Goal: Task Accomplishment & Management: Manage account settings

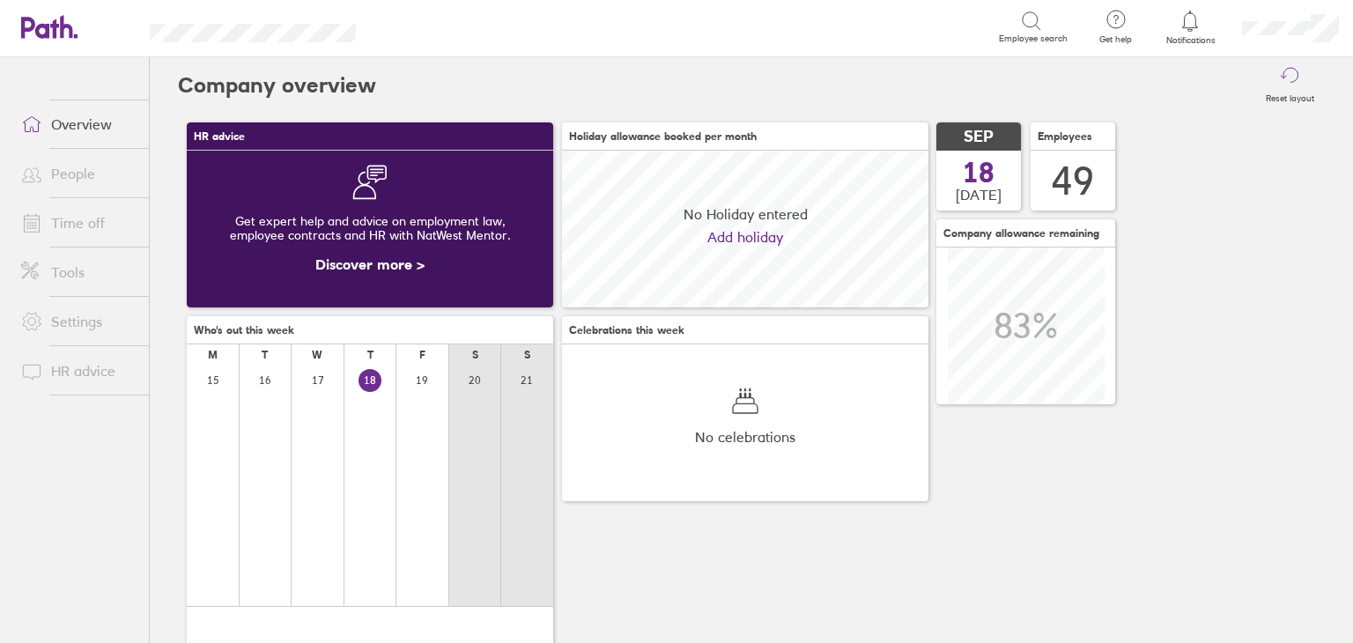
scroll to position [156, 366]
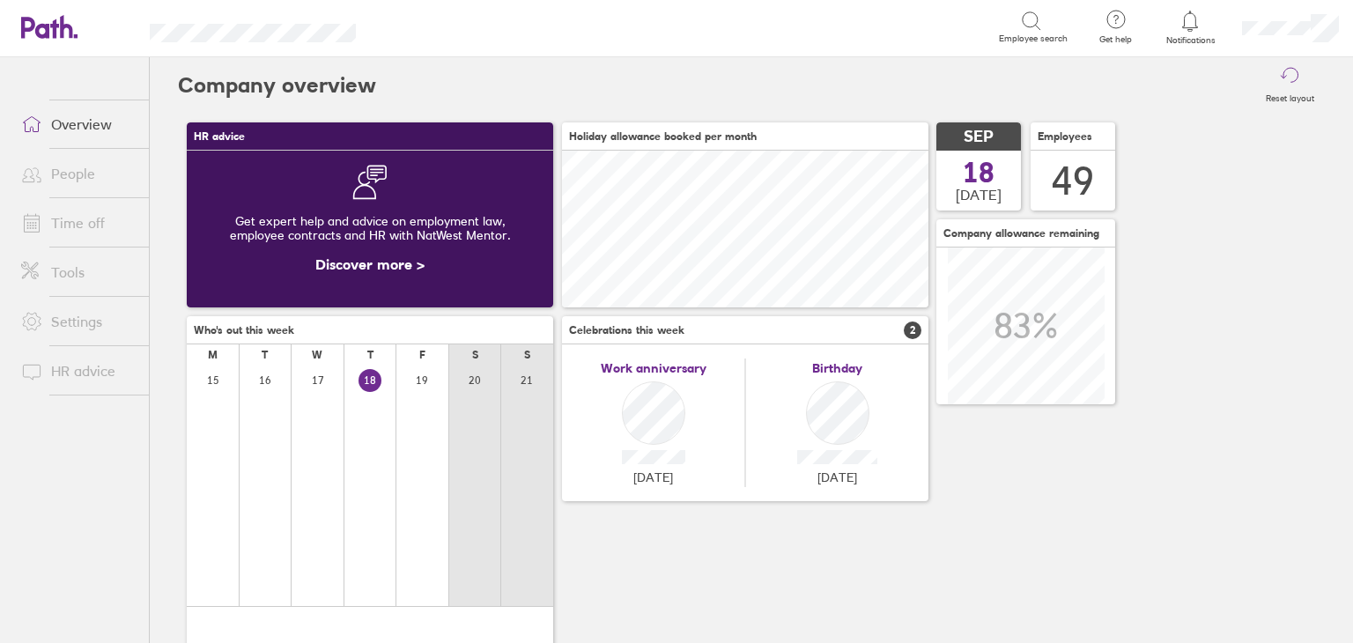
click at [70, 222] on link "Time off" at bounding box center [78, 222] width 142 height 35
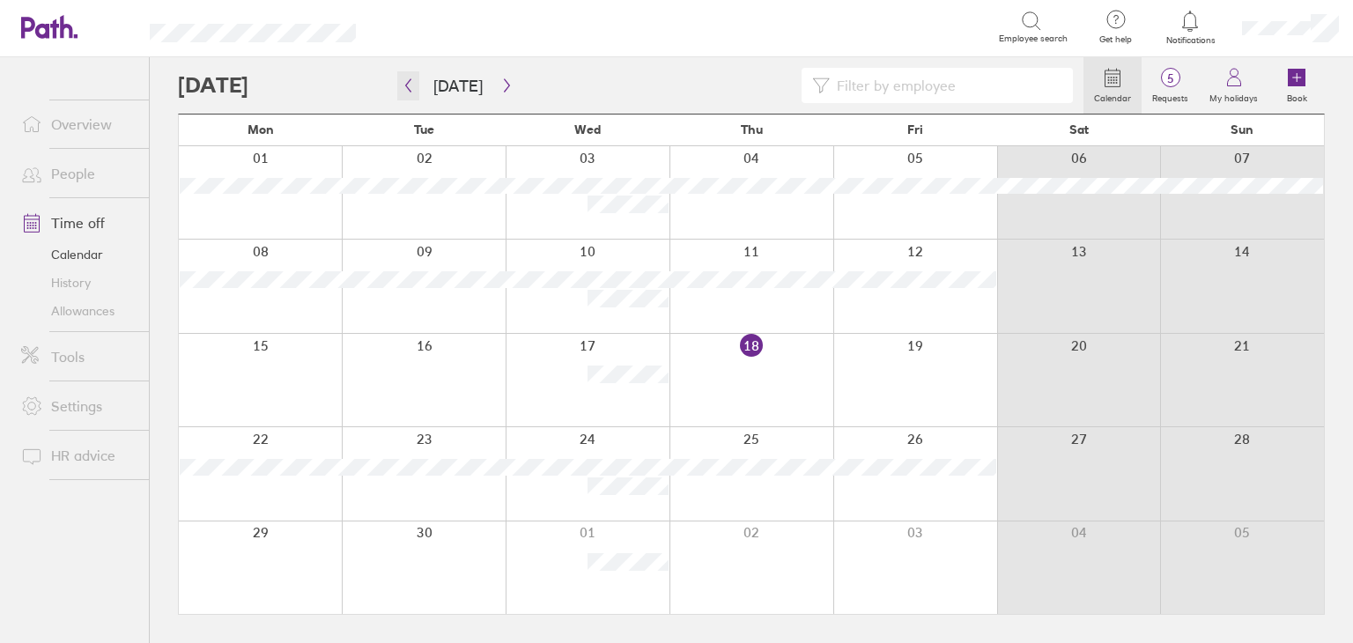
click at [408, 83] on icon "button" at bounding box center [408, 85] width 5 height 13
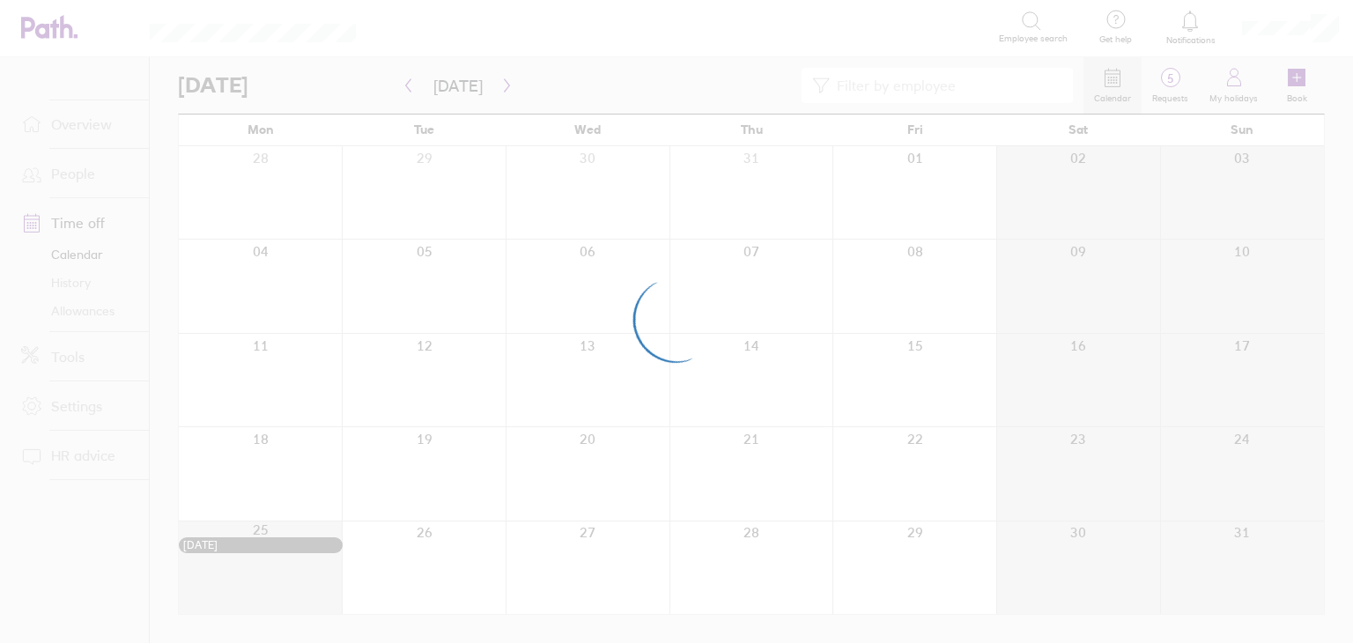
click at [408, 83] on div at bounding box center [676, 321] width 1353 height 643
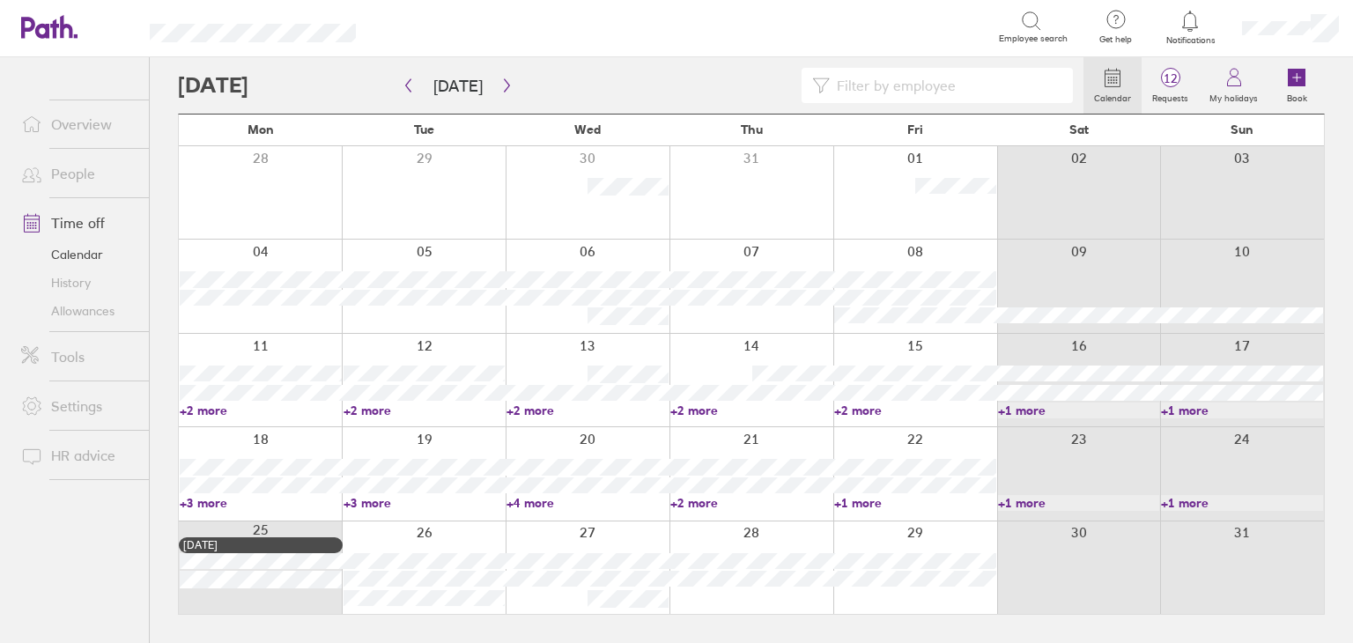
click at [378, 84] on div at bounding box center [631, 85] width 906 height 35
click at [402, 89] on icon "button" at bounding box center [408, 85] width 13 height 14
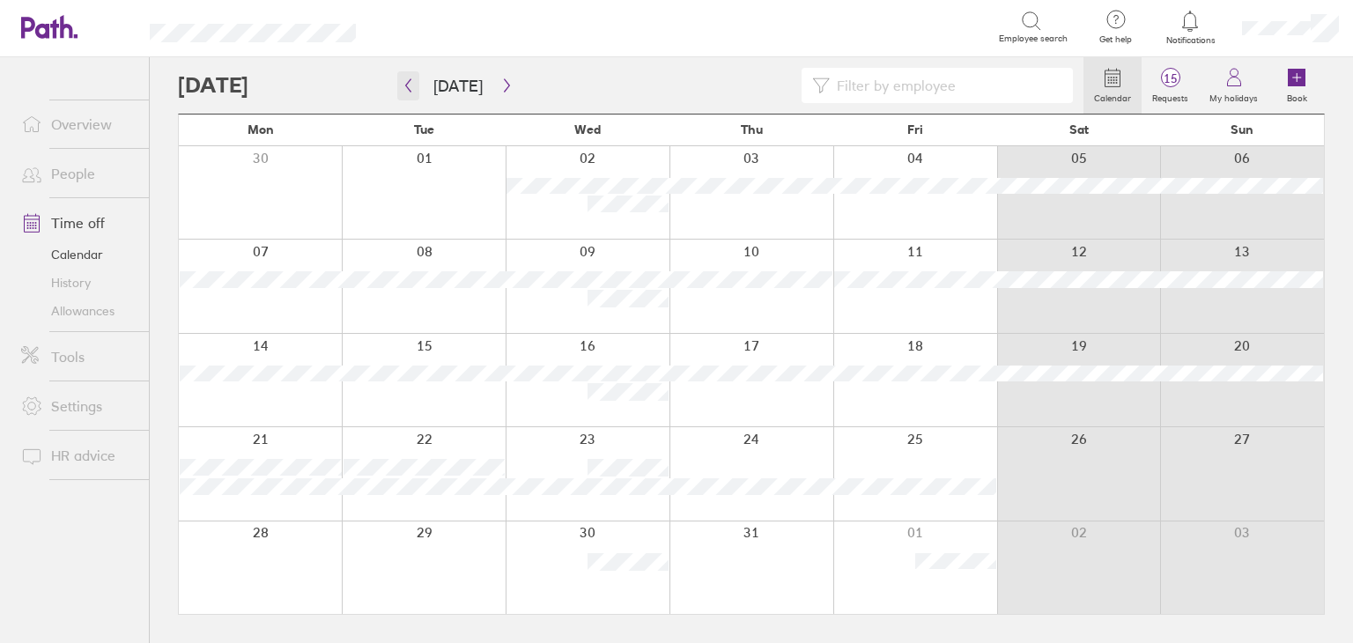
click at [412, 89] on icon "button" at bounding box center [408, 85] width 13 height 14
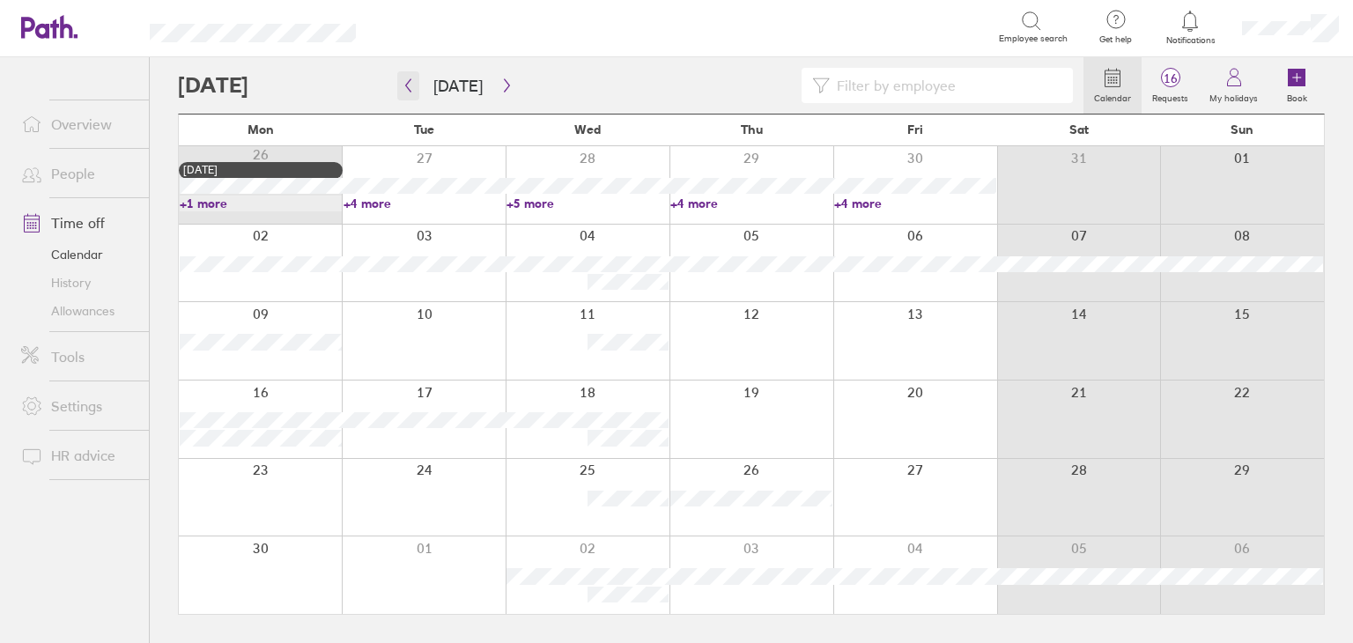
click at [409, 89] on icon "button" at bounding box center [408, 85] width 13 height 14
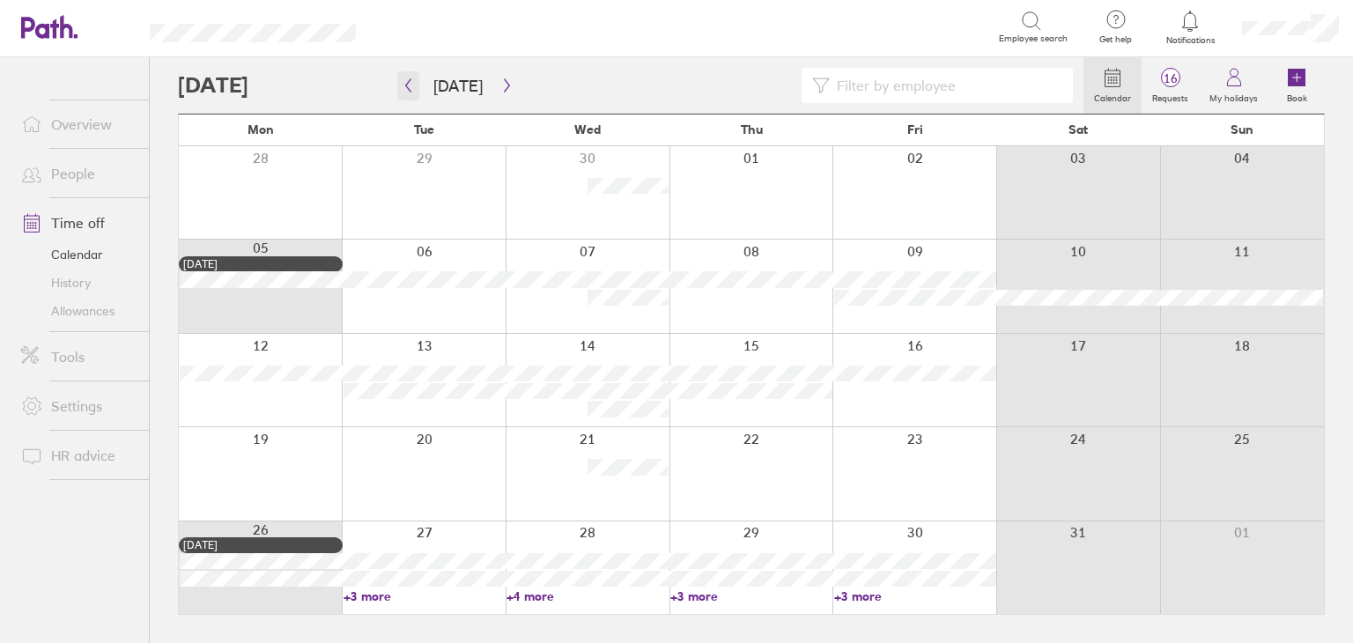
click at [409, 89] on icon "button" at bounding box center [408, 85] width 13 height 14
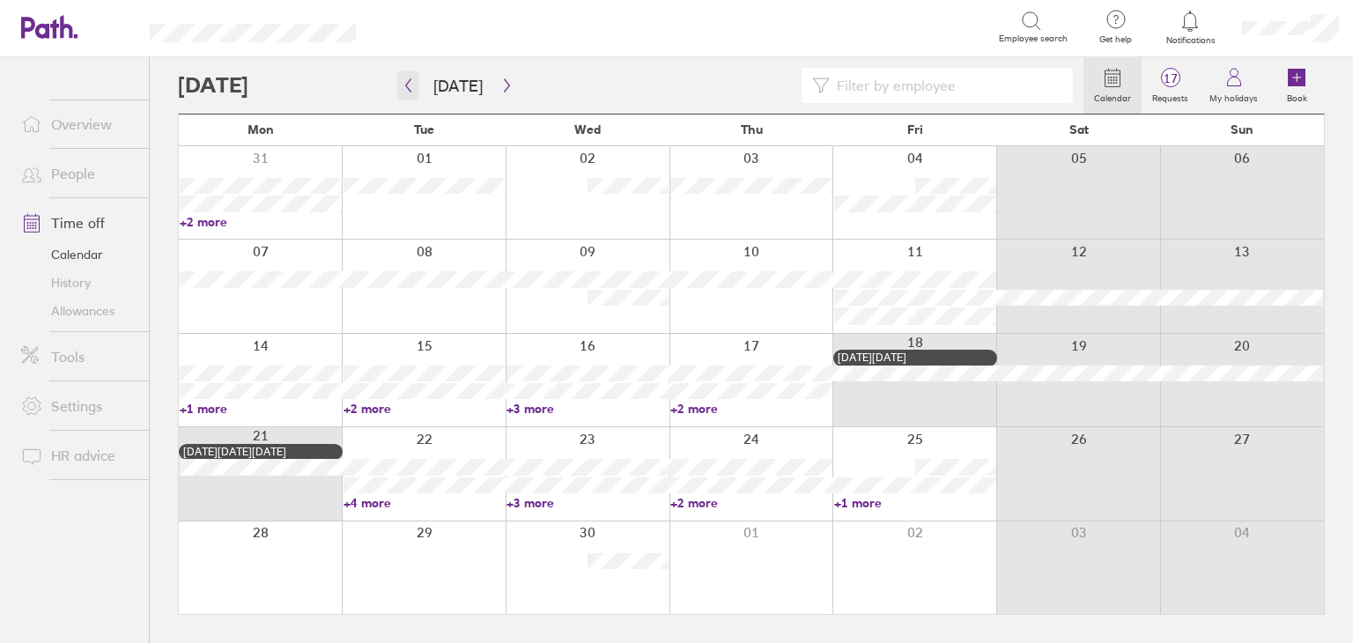
click at [409, 89] on icon "button" at bounding box center [408, 85] width 13 height 14
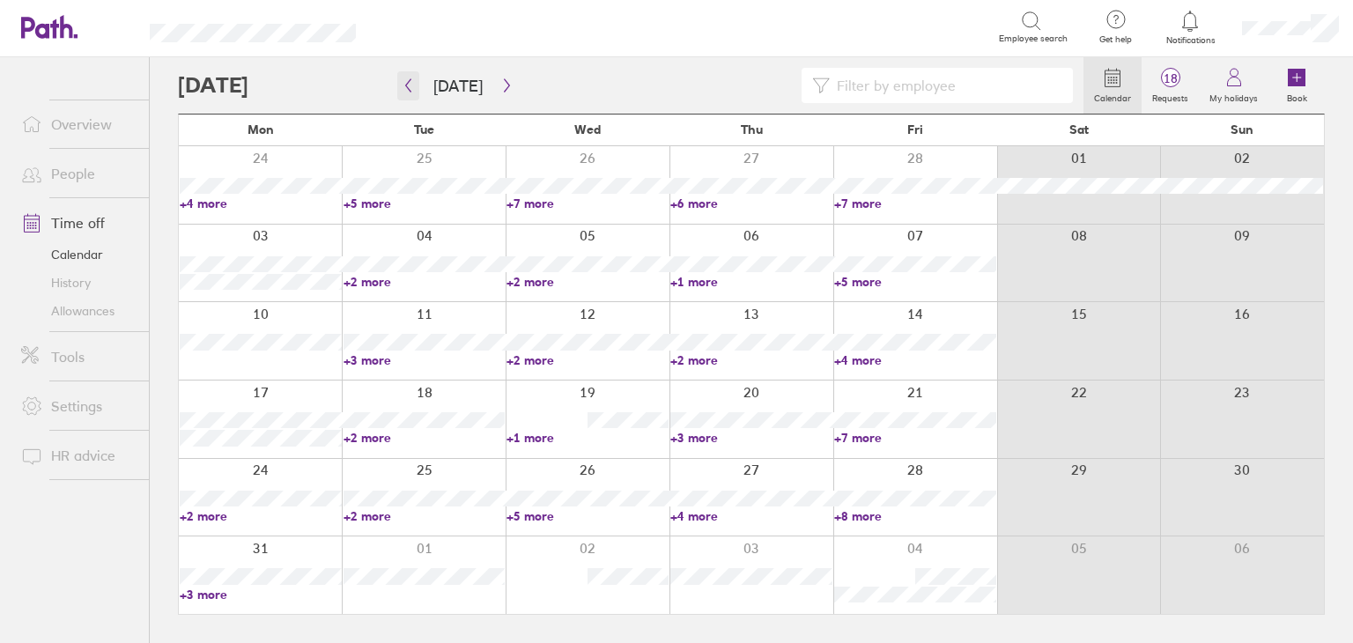
click at [409, 89] on icon "button" at bounding box center [408, 85] width 13 height 14
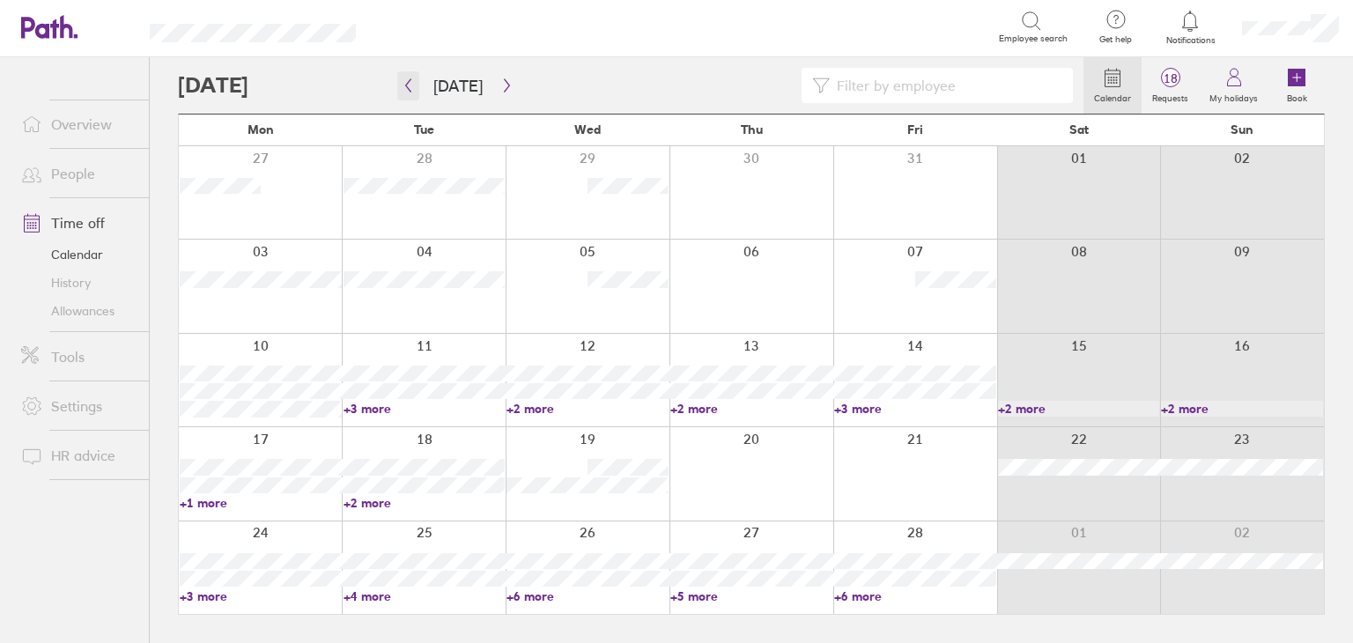
click at [409, 89] on icon "button" at bounding box center [408, 85] width 13 height 14
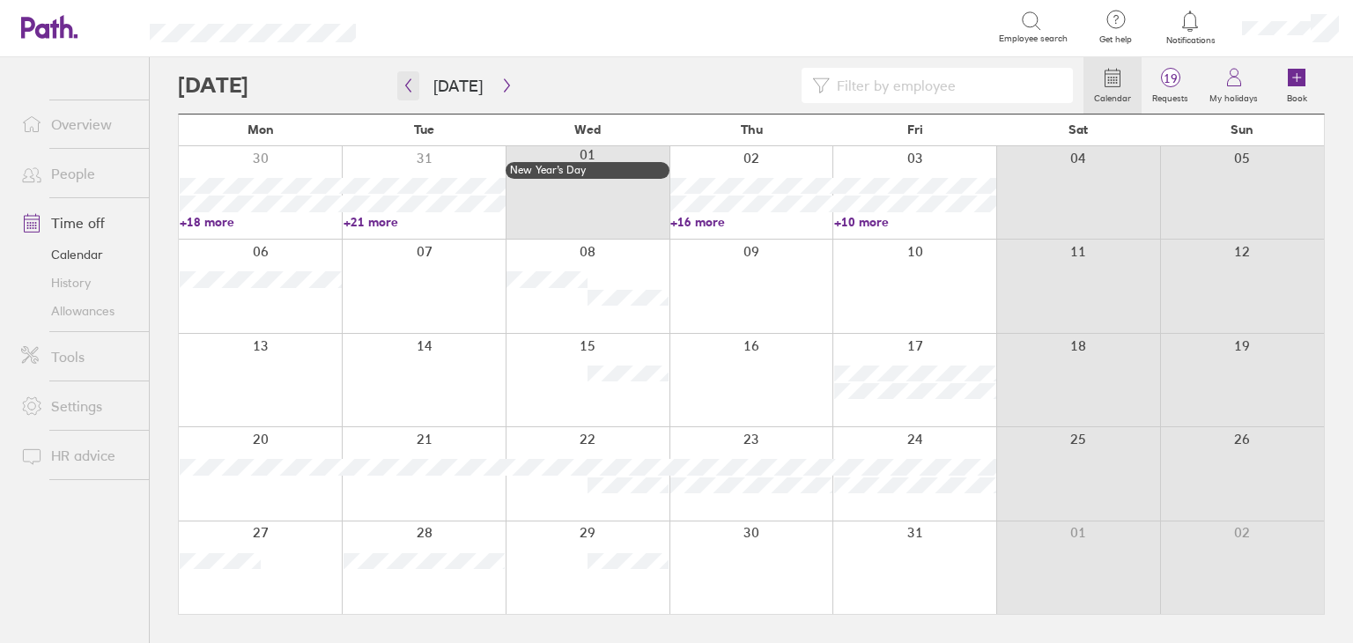
click at [409, 89] on icon "button" at bounding box center [408, 85] width 13 height 14
